Goal: Task Accomplishment & Management: Complete application form

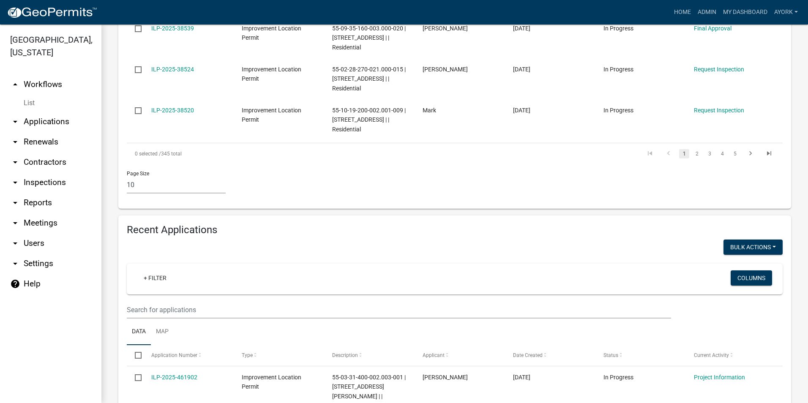
scroll to position [591, 0]
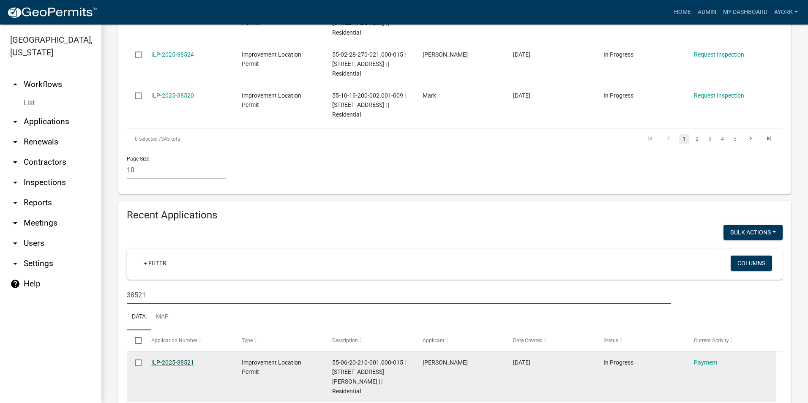
type input "38521"
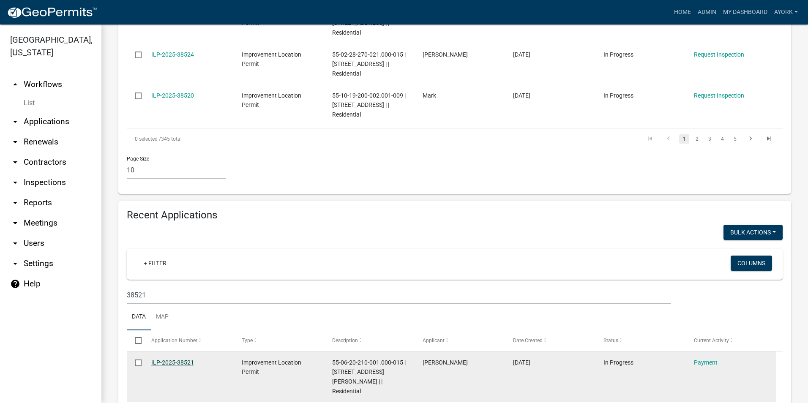
click at [184, 359] on link "ILP-2025-38521" at bounding box center [172, 362] width 43 height 7
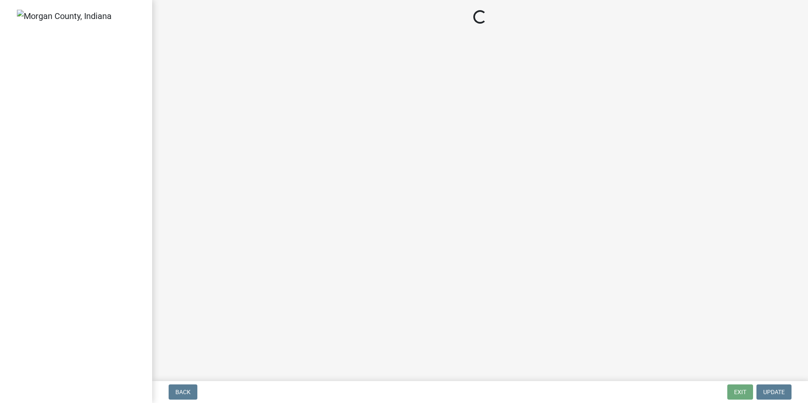
select select "3: 3"
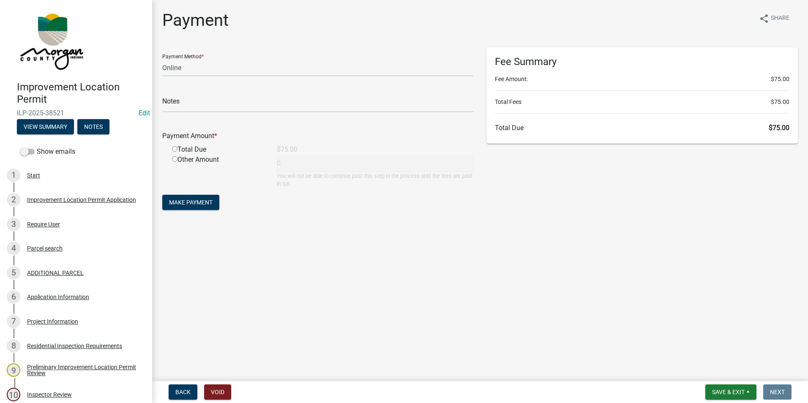
click at [174, 150] on input "radio" at bounding box center [174, 148] width 5 height 5
radio input "true"
type input "75"
click at [191, 70] on select "Credit Card POS Check Cash Online" at bounding box center [317, 67] width 311 height 17
select select "2: 1"
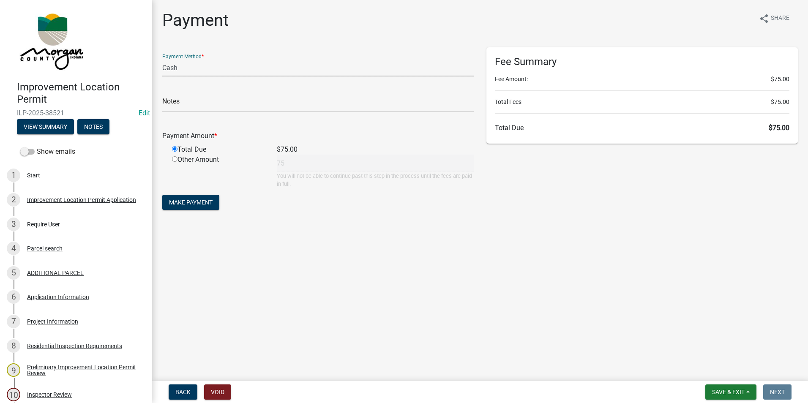
click at [162, 59] on select "Credit Card POS Check Cash Online" at bounding box center [317, 67] width 311 height 17
click at [196, 204] on span "Make Payment" at bounding box center [191, 202] width 44 height 7
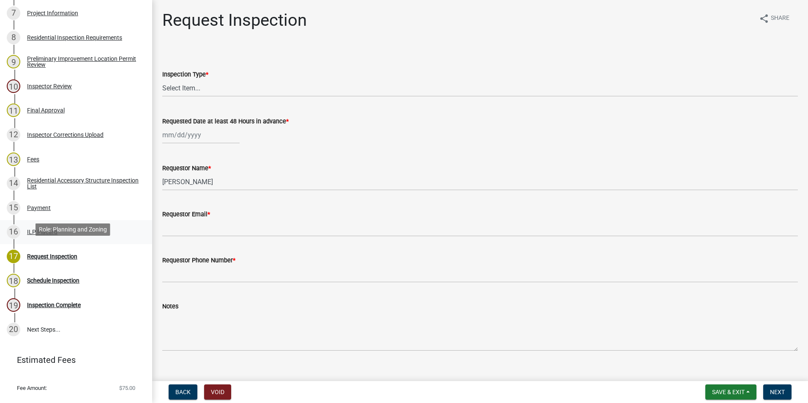
scroll to position [325, 0]
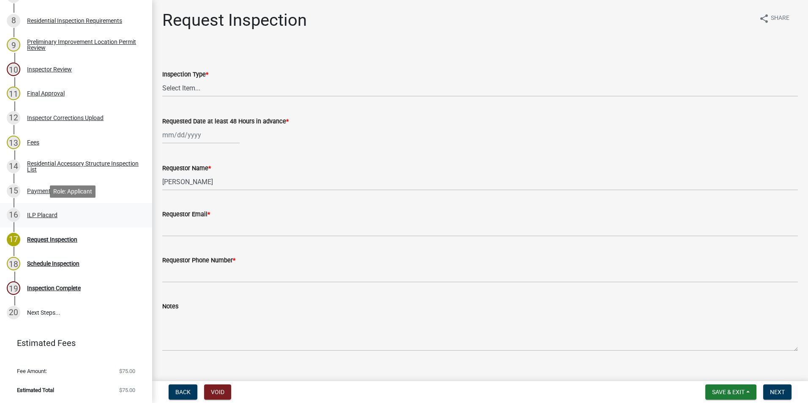
click at [45, 212] on div "ILP Placard" at bounding box center [42, 215] width 30 height 6
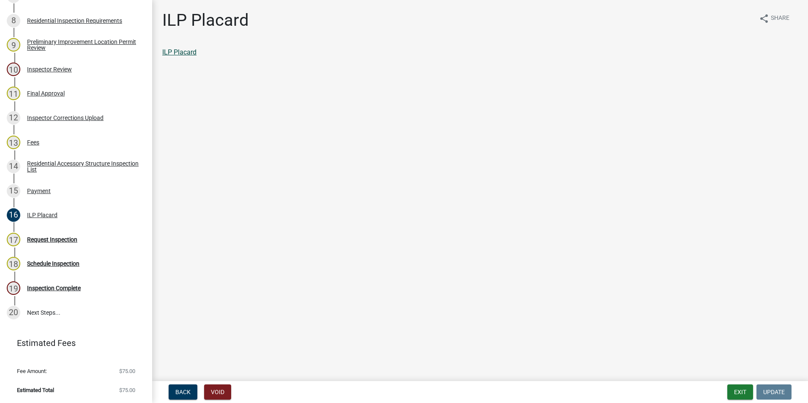
click at [190, 52] on link "ILP Placard" at bounding box center [179, 52] width 34 height 8
click at [323, 116] on main "ILP Placard share Share ILP Placard" at bounding box center [480, 189] width 656 height 378
click at [726, 391] on div "Back Void Exit Update" at bounding box center [480, 391] width 642 height 15
click at [728, 391] on button "Exit" at bounding box center [740, 391] width 26 height 15
